Goal: Obtain resource: Download file/media

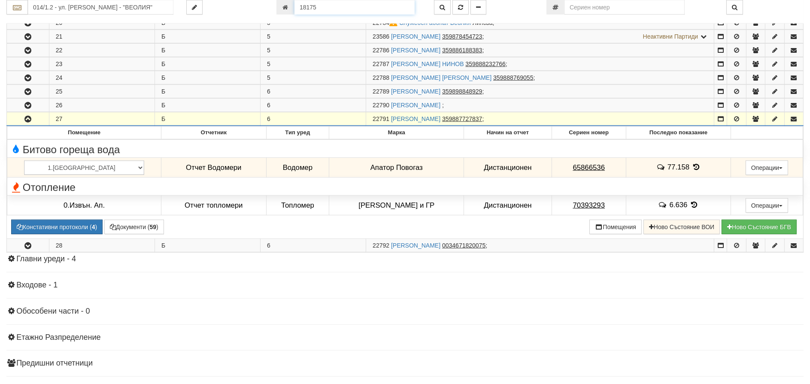
scroll to position [1231, 0]
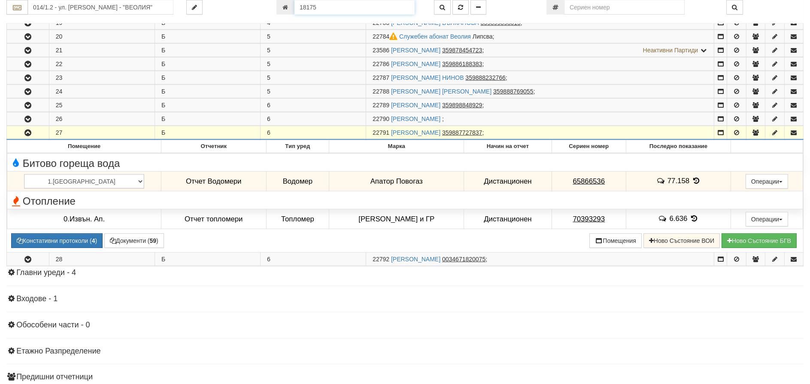
drag, startPoint x: 368, startPoint y: 5, endPoint x: 257, endPoint y: 4, distance: 111.6
click at [261, 4] on div "014/1.2 - ул. [PERSON_NAME] - "ВЕОЛИЯ" 18175" at bounding box center [405, 7] width 810 height 15
type input "20394"
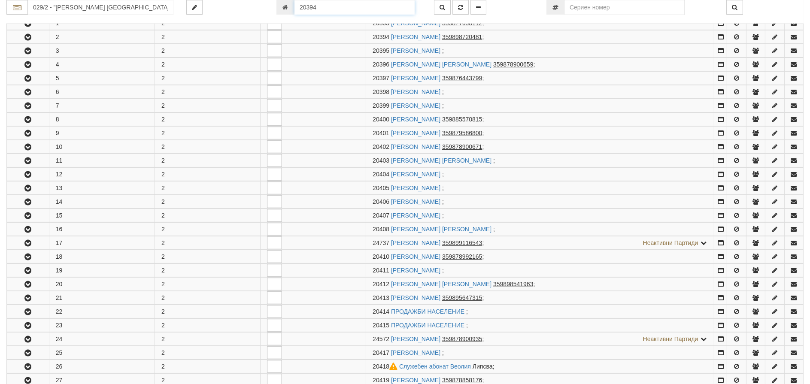
scroll to position [183, 0]
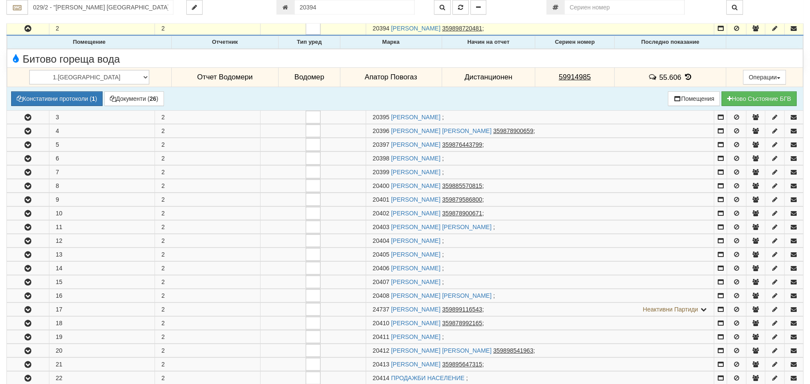
click at [683, 76] on icon at bounding box center [687, 76] width 9 height 7
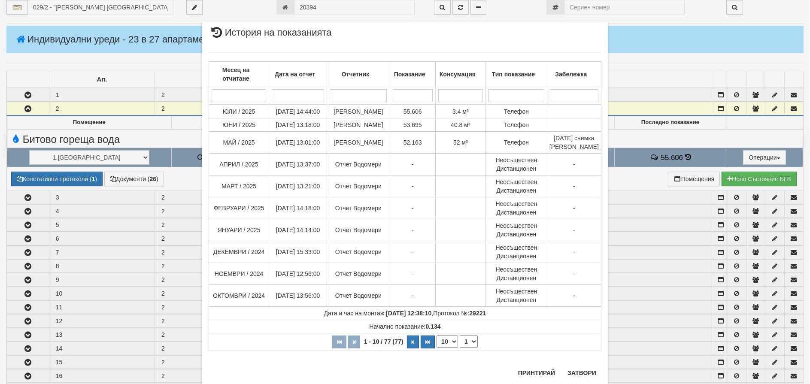
scroll to position [97, 0]
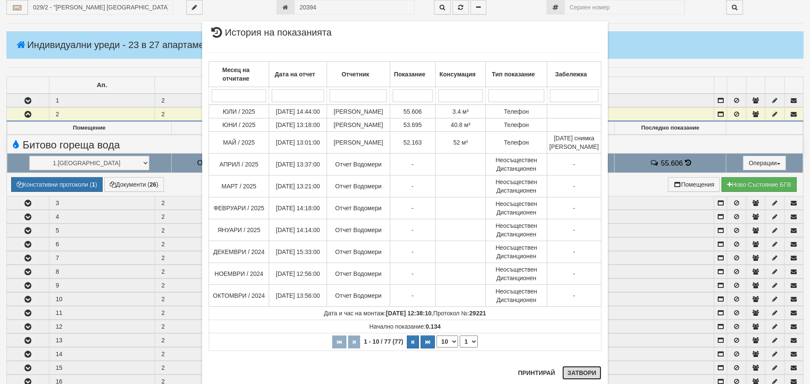
click at [574, 375] on button "Затвори" at bounding box center [581, 373] width 39 height 14
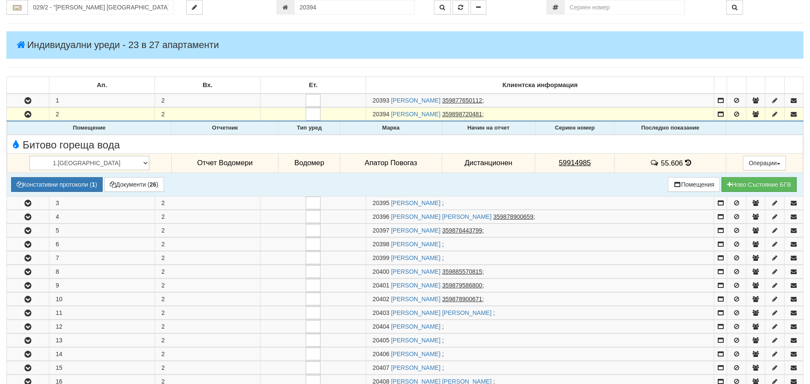
click at [685, 163] on icon at bounding box center [688, 162] width 6 height 7
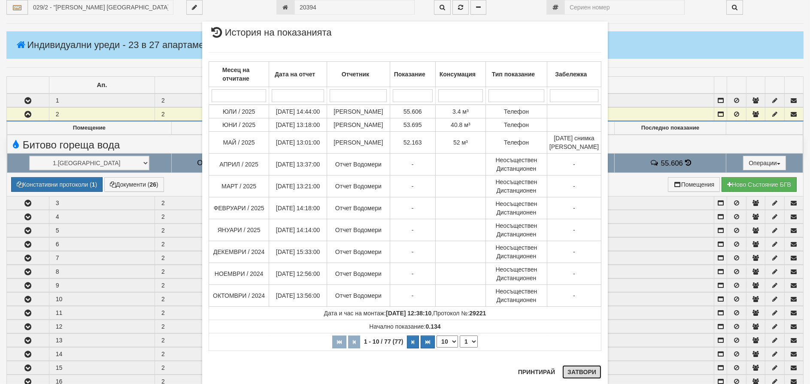
click at [578, 371] on button "Затвори" at bounding box center [581, 372] width 39 height 14
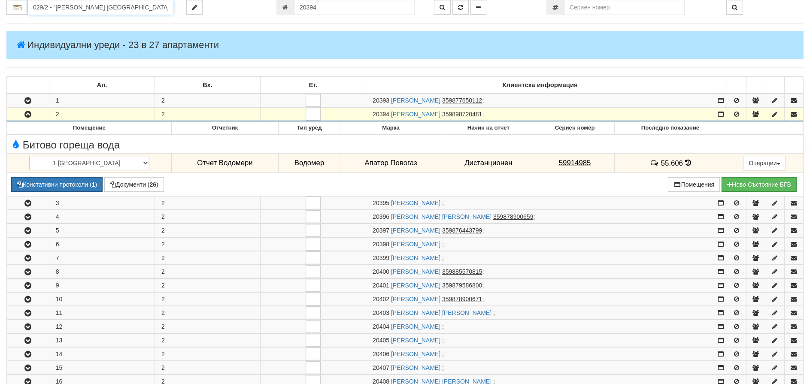
click at [74, 9] on input "029/2 - "[PERSON_NAME] [GEOGRAPHIC_DATA] " ЕАД" at bounding box center [100, 7] width 145 height 15
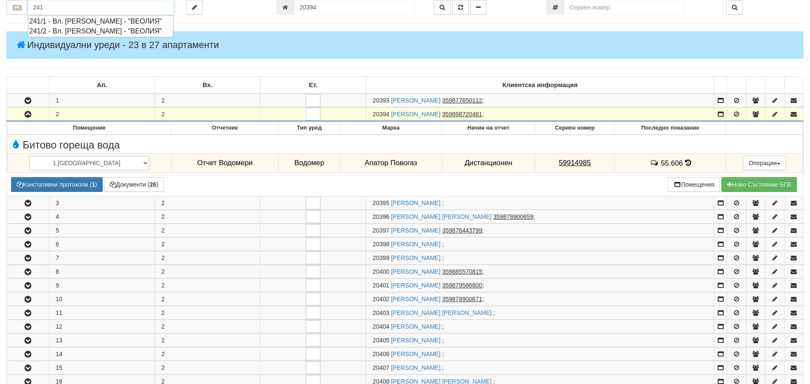
click at [94, 21] on div "241/1 - Вл. [PERSON_NAME] - "ВЕОЛИЯ"" at bounding box center [100, 21] width 143 height 10
type input "241/1 - Вл. [PERSON_NAME] - "ВЕОЛИЯ""
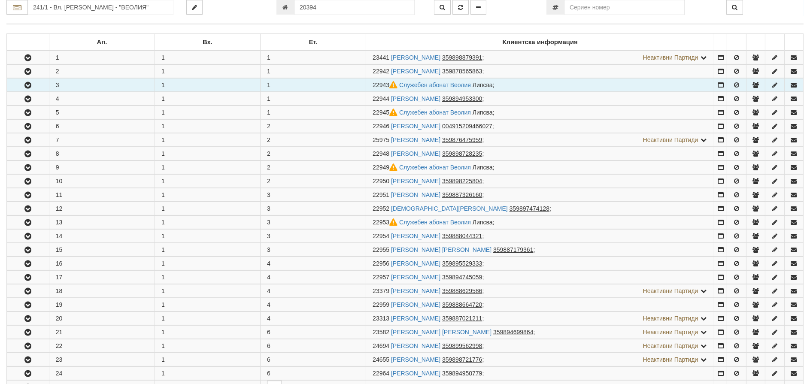
scroll to position [172, 0]
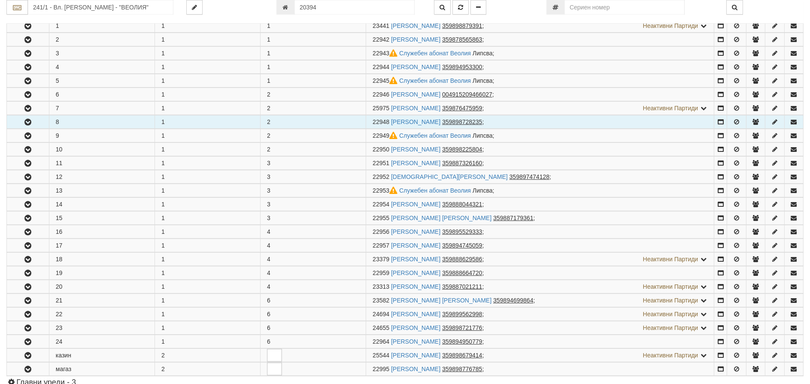
click at [29, 121] on icon "button" at bounding box center [28, 122] width 10 height 6
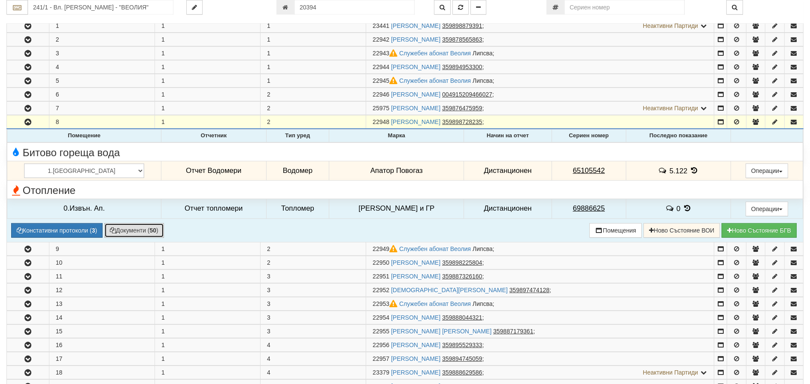
click at [128, 227] on button "Документи ( 50 )" at bounding box center [134, 230] width 60 height 15
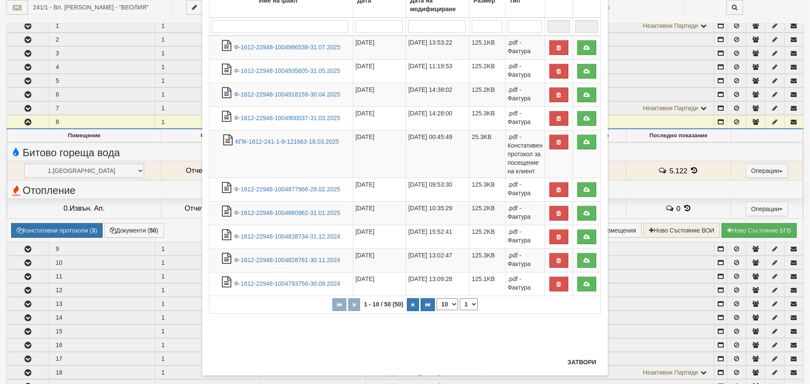
scroll to position [83, 0]
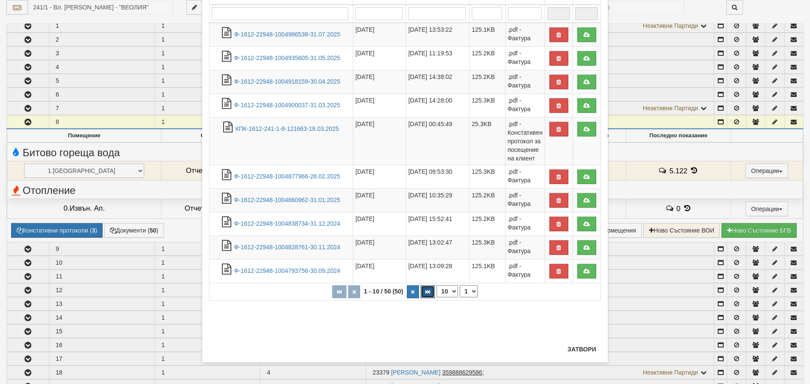
click at [426, 292] on icon "button" at bounding box center [427, 292] width 5 height 5
select select "5"
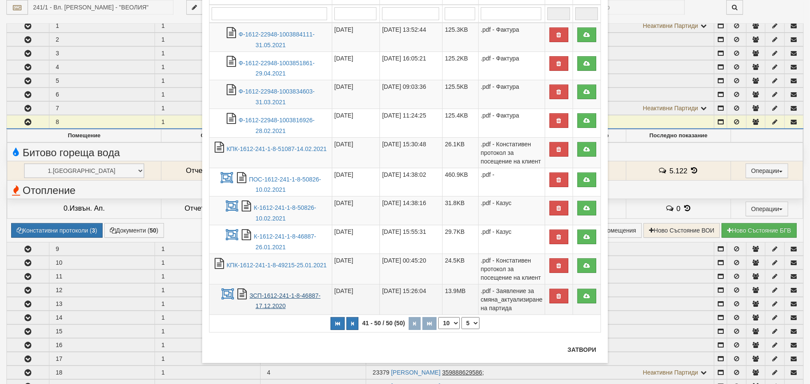
click at [281, 298] on link "ЗСП-1612-241-1-8-46887-17.12.2020" at bounding box center [284, 301] width 71 height 18
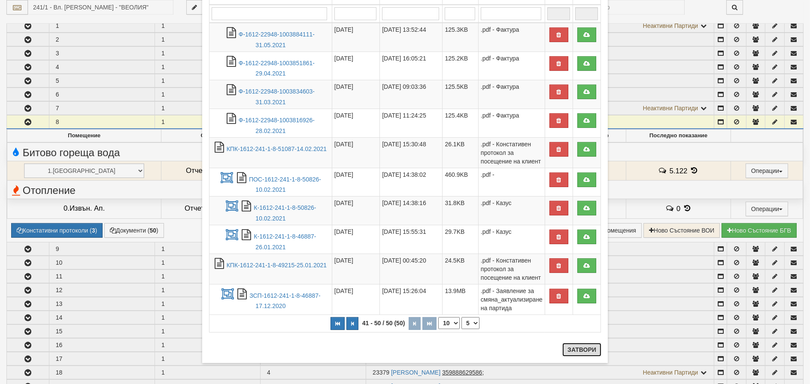
click at [590, 349] on button "Затвори" at bounding box center [581, 350] width 39 height 14
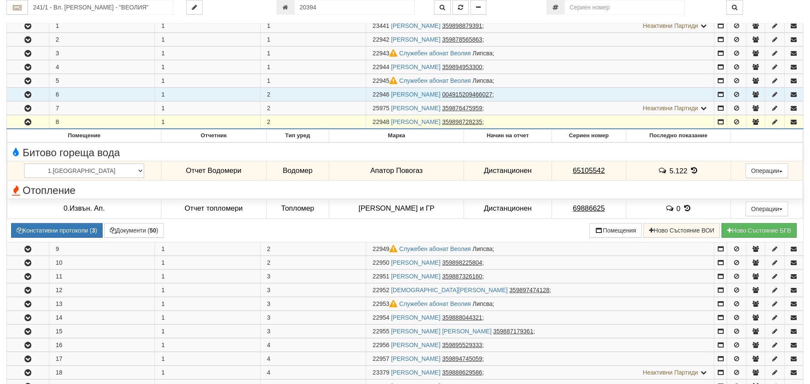
click at [26, 95] on icon "button" at bounding box center [28, 95] width 10 height 6
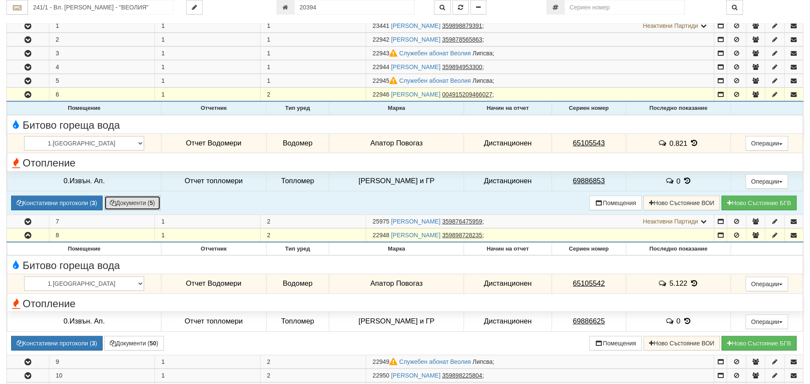
click at [129, 201] on button "Документи ( 5 )" at bounding box center [132, 203] width 56 height 15
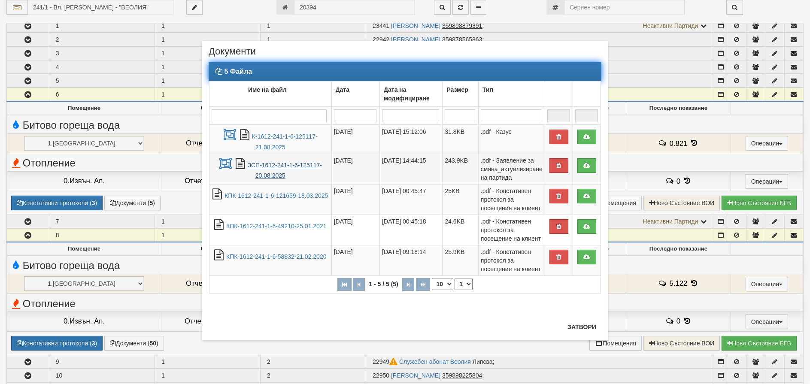
click at [284, 165] on link "ЗСП-1612-241-1-6-125117-20.08.2025" at bounding box center [285, 171] width 74 height 18
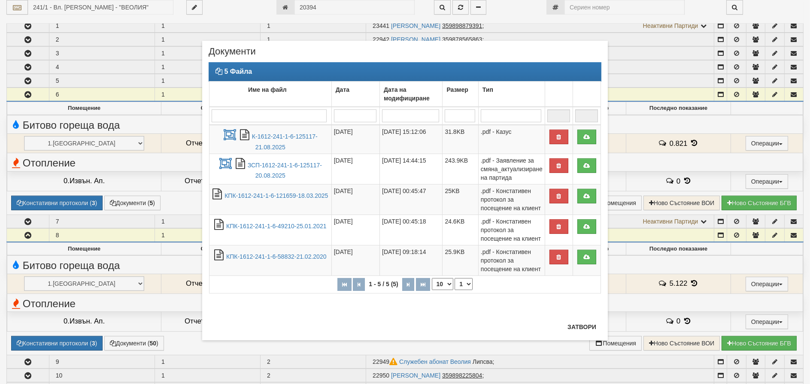
click at [280, 366] on div "× Документи 5 Файла Име на файл Дата Дата на модифициране Размер Тип 1 - 5 / 5 …" at bounding box center [405, 192] width 810 height 384
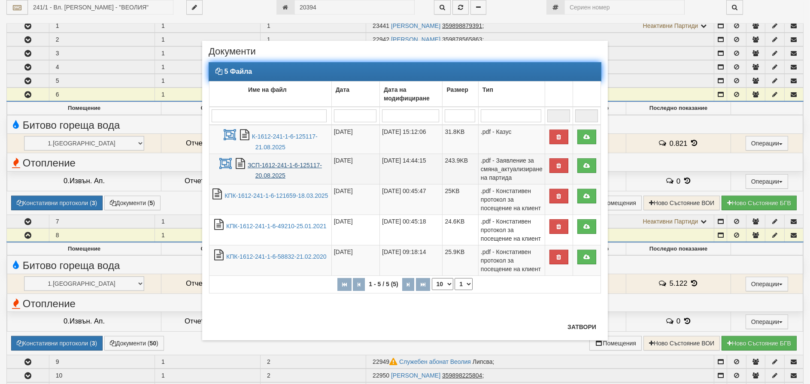
click at [261, 164] on link "ЗСП-1612-241-1-6-125117-20.08.2025" at bounding box center [285, 171] width 74 height 18
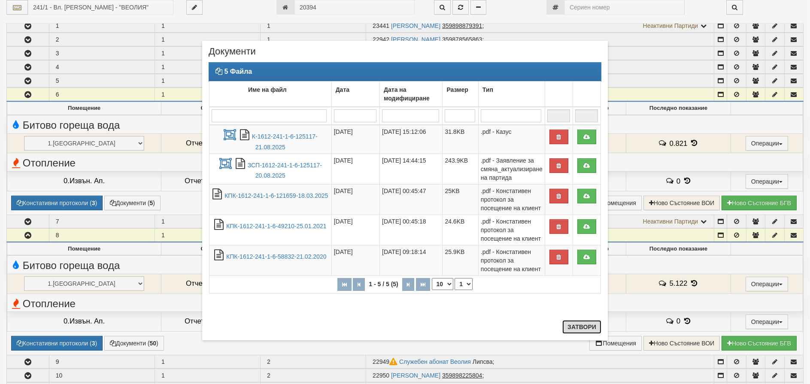
click at [575, 324] on button "Затвори" at bounding box center [581, 327] width 39 height 14
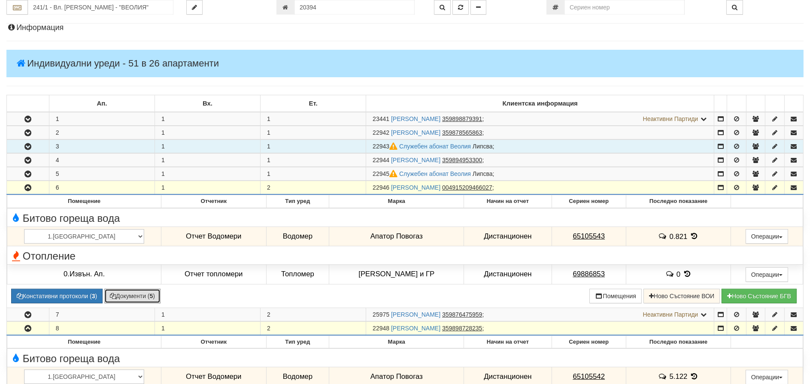
scroll to position [86, 0]
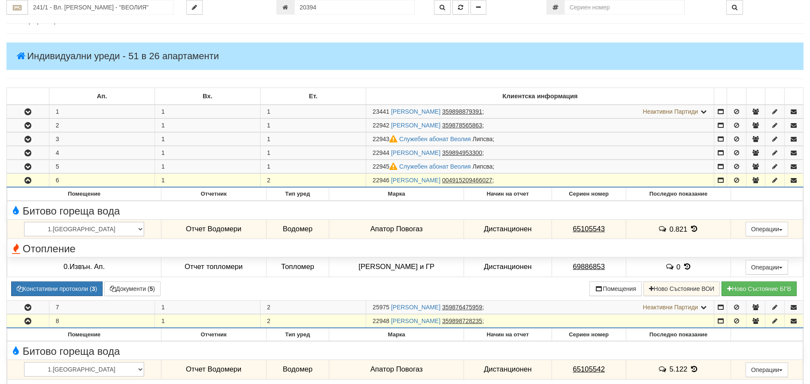
click at [23, 180] on icon "button" at bounding box center [28, 181] width 10 height 6
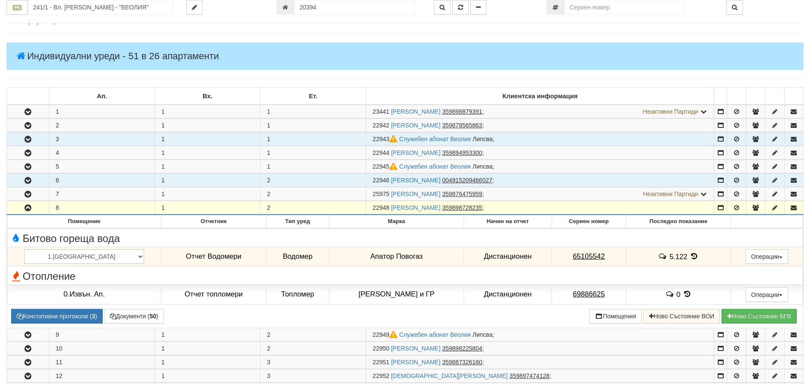
scroll to position [43, 0]
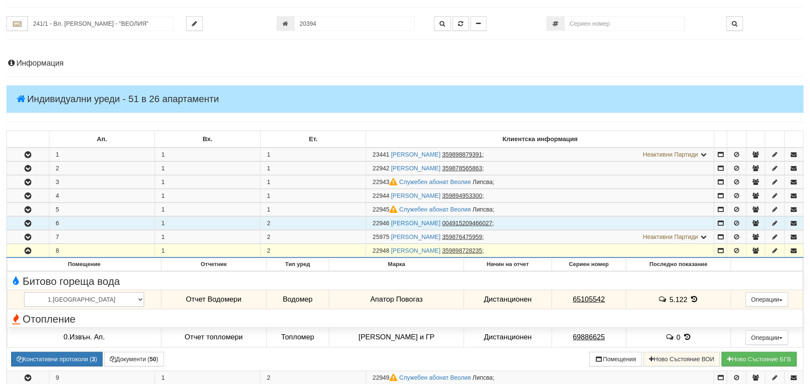
click at [25, 249] on icon "button" at bounding box center [28, 251] width 10 height 6
